Goal: Transaction & Acquisition: Obtain resource

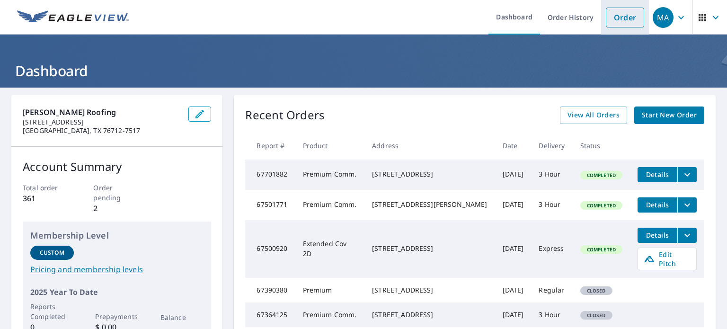
click at [615, 18] on link "Order" at bounding box center [625, 18] width 38 height 20
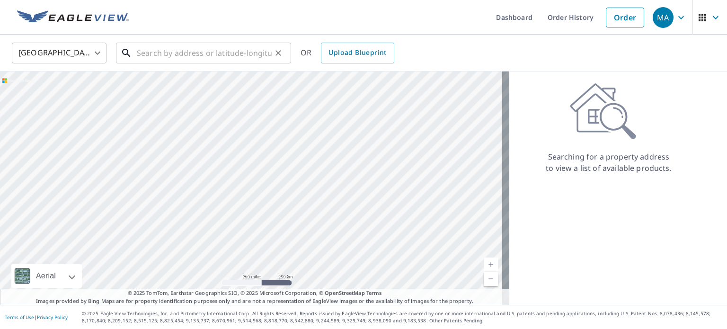
click at [185, 50] on input "text" at bounding box center [204, 53] width 135 height 26
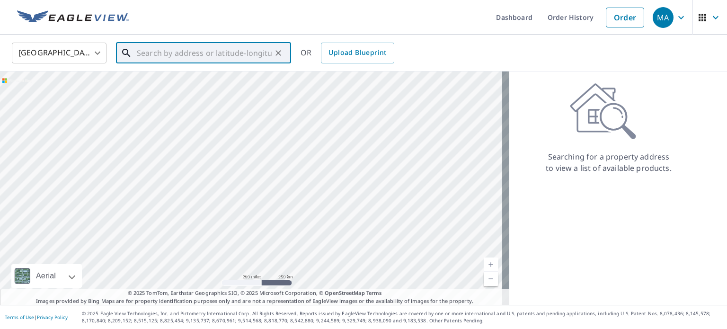
paste input "[STREET_ADDRESS][PERSON_NAME]"
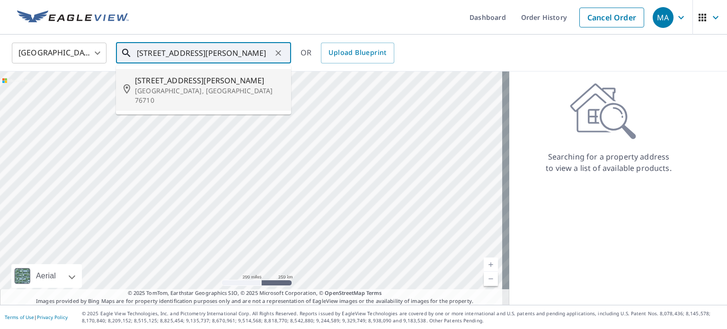
click at [185, 88] on p "[GEOGRAPHIC_DATA], [GEOGRAPHIC_DATA] 76710" at bounding box center [209, 95] width 149 height 19
type input "[STREET_ADDRESS][PERSON_NAME][PERSON_NAME]"
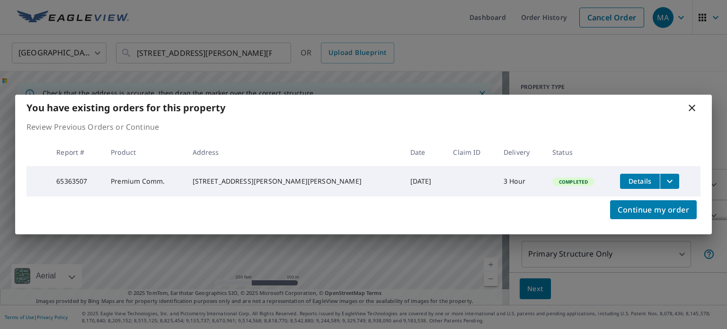
click at [664, 180] on icon "filesDropdownBtn-65363507" at bounding box center [669, 181] width 11 height 11
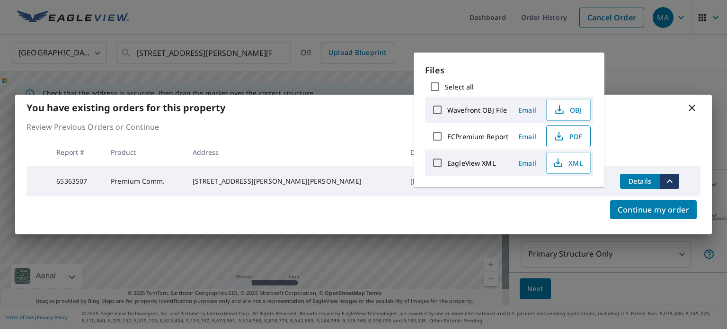
click at [572, 136] on span "PDF" at bounding box center [567, 136] width 30 height 11
